Goal: Information Seeking & Learning: Learn about a topic

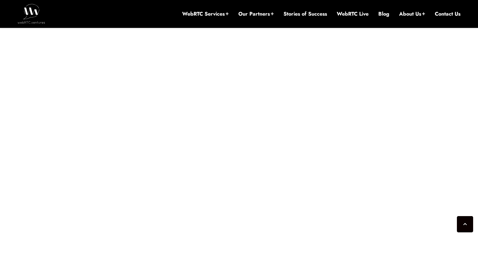
scroll to position [1443, 0]
click at [405, 119] on div "[DATE] [PERSON_NAME] Comments Off on Observability and Monitoring for LiveKit A…" at bounding box center [239, 41] width 388 height 2332
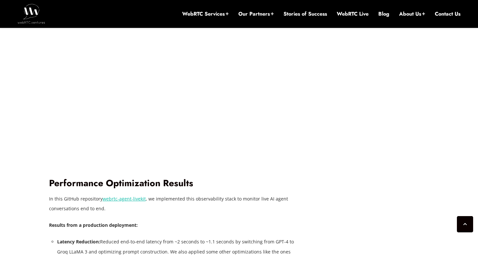
scroll to position [1612, 0]
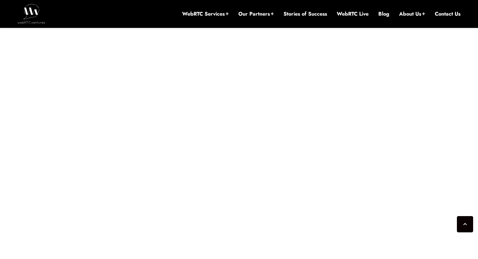
scroll to position [1524, 0]
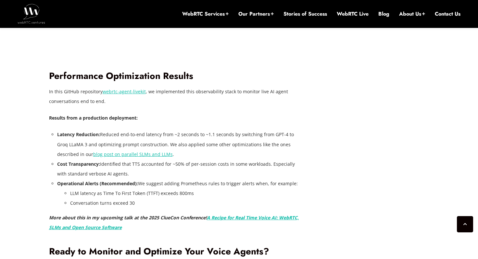
scroll to position [1725, 0]
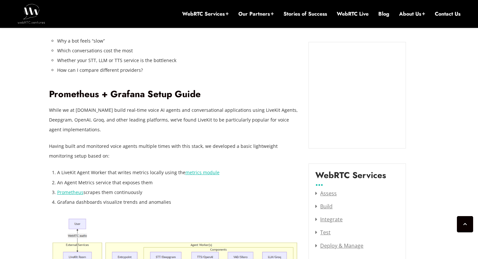
scroll to position [728, 0]
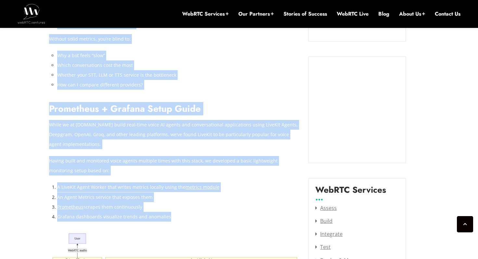
drag, startPoint x: 168, startPoint y: 216, endPoint x: 44, endPoint y: 108, distance: 164.2
click at [101, 128] on p "While we at [DOMAIN_NAME] build real-time voice AI agents and conversational ap…" at bounding box center [174, 134] width 250 height 29
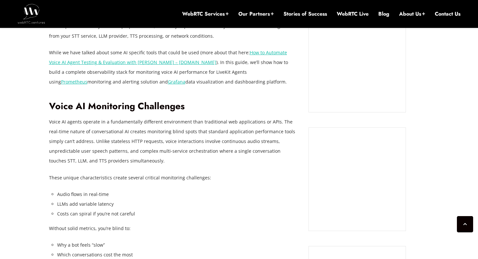
scroll to position [537, 0]
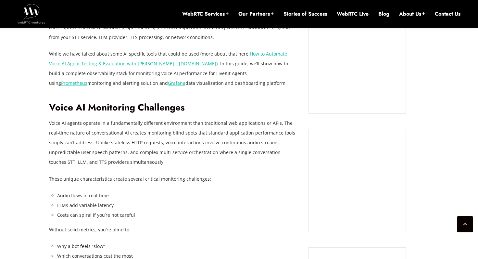
drag, startPoint x: 95, startPoint y: 85, endPoint x: 202, endPoint y: 84, distance: 107.4
click at [202, 84] on p "While we have talked about some AI specific tools that could be used (more abou…" at bounding box center [174, 68] width 250 height 39
click at [212, 84] on p "While we have talked about some AI specific tools that could be used (more abou…" at bounding box center [174, 68] width 250 height 39
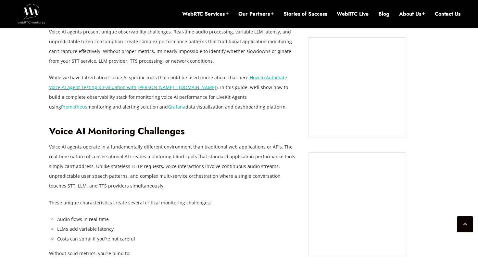
scroll to position [508, 0]
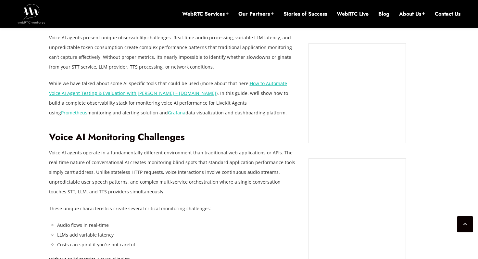
click at [200, 152] on p "Voice AI agents operate in a fundamentally different environment than tradition…" at bounding box center [174, 172] width 250 height 49
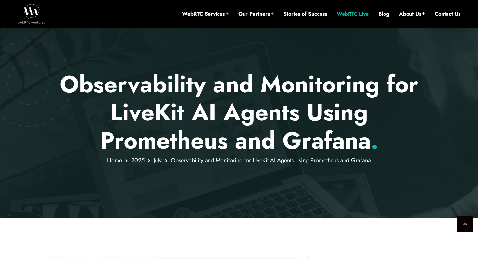
scroll to position [0, 0]
